Goal: Information Seeking & Learning: Understand process/instructions

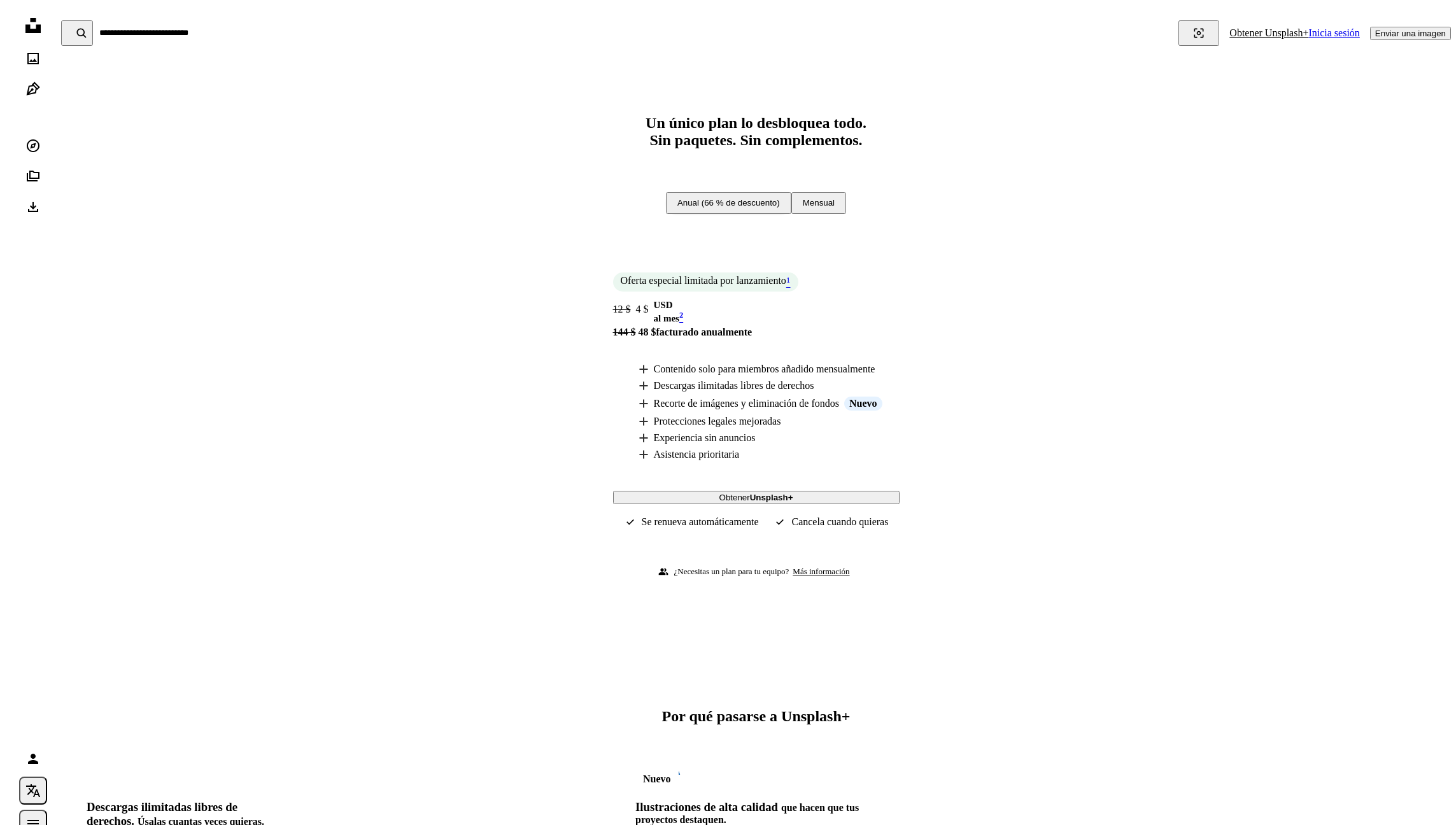
scroll to position [2236, 0]
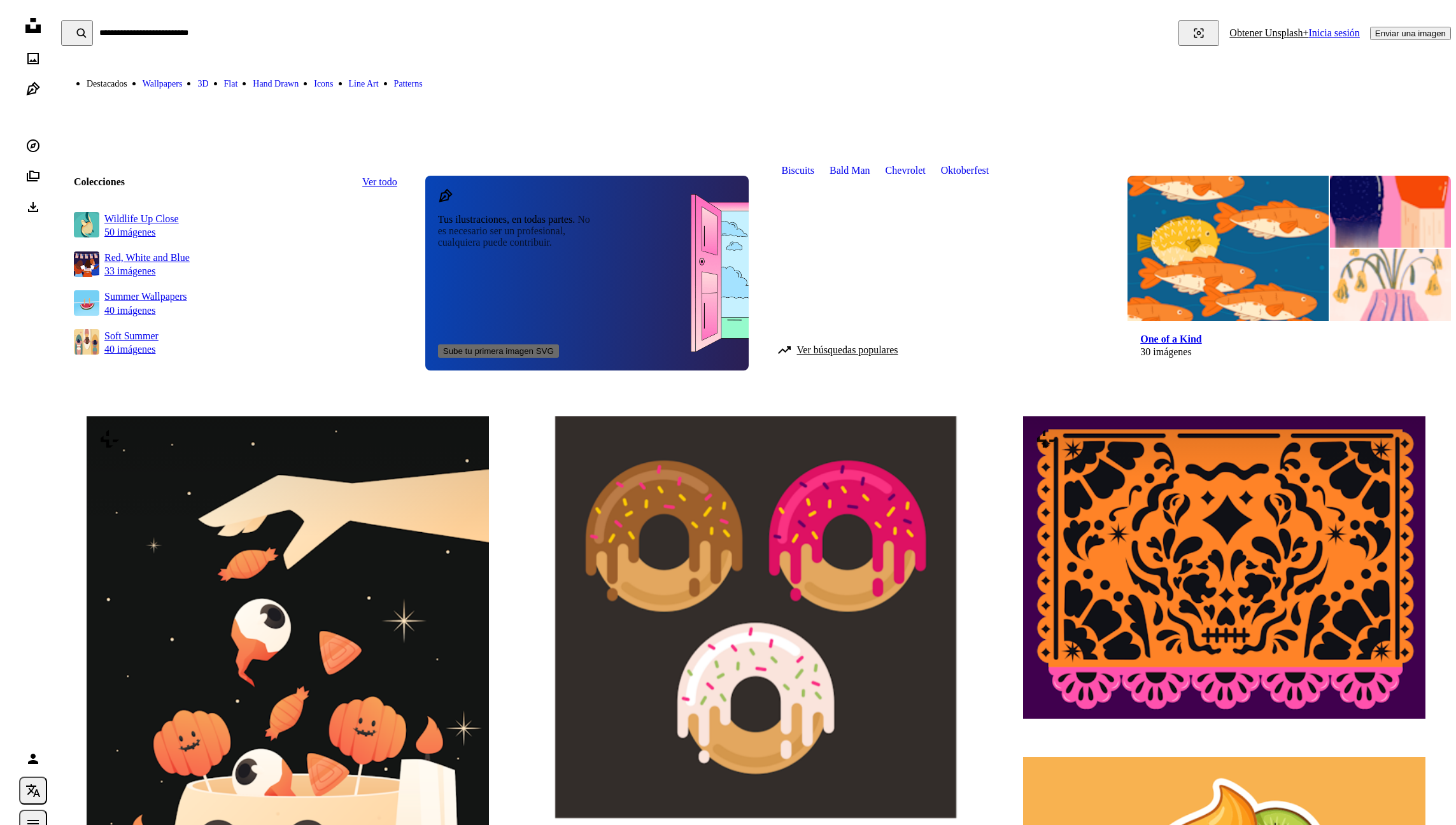
scroll to position [1455, 0]
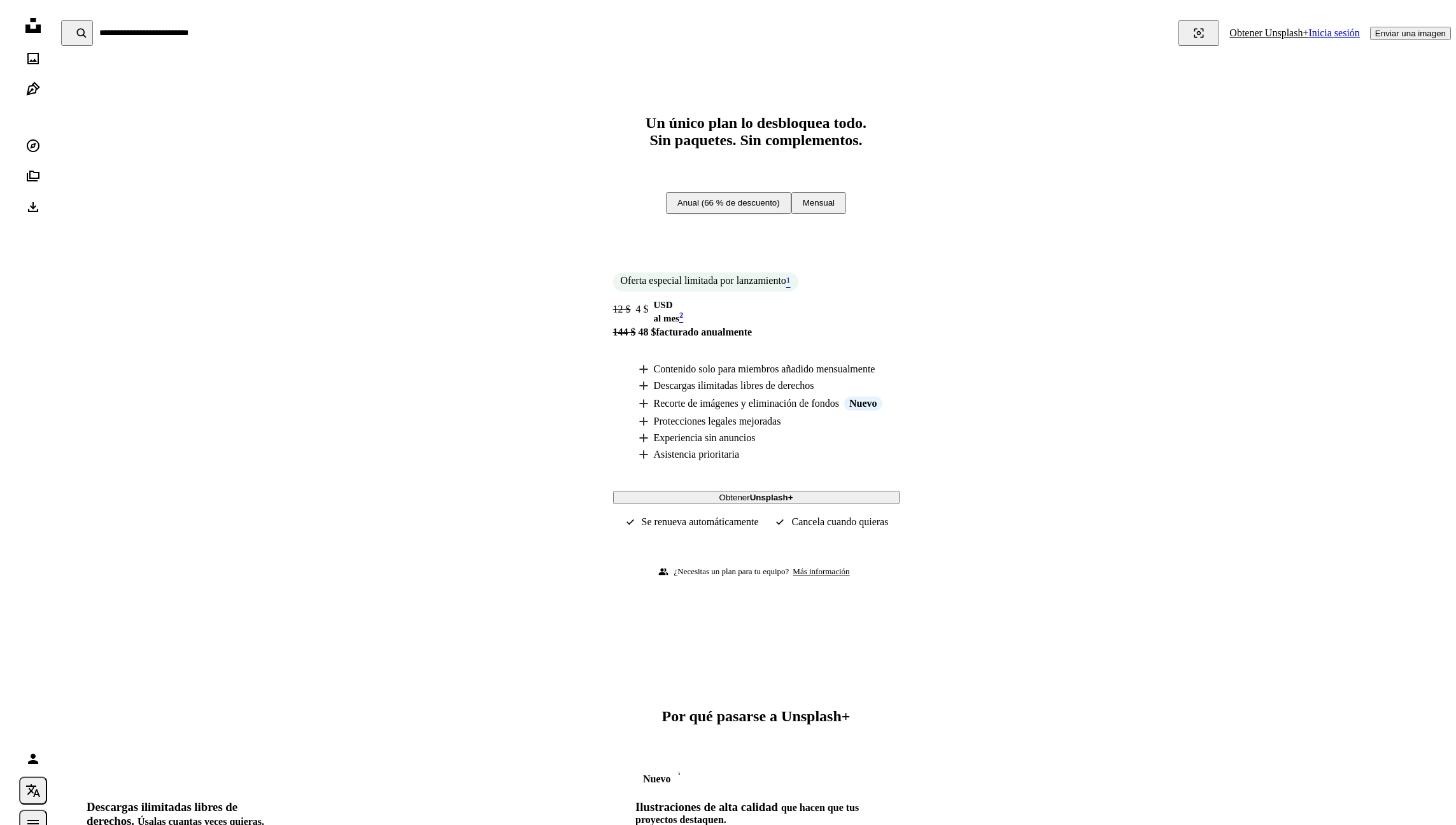
scroll to position [2236, 0]
